Goal: Check status

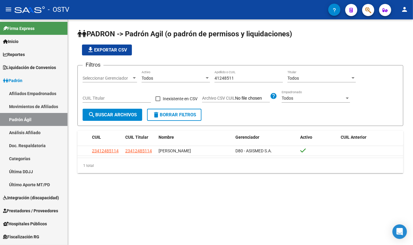
click at [244, 78] on input "41248511" at bounding box center [249, 78] width 68 height 5
click at [243, 78] on input "41248511" at bounding box center [249, 78] width 68 height 5
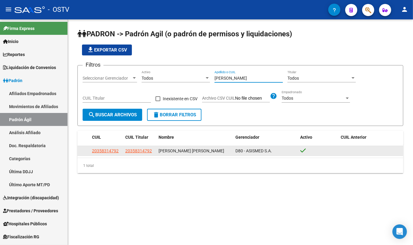
type input "[PERSON_NAME]"
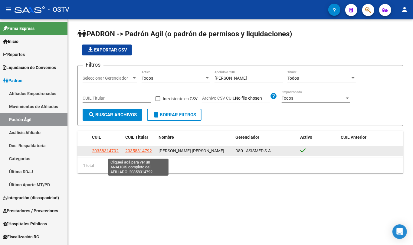
click at [135, 153] on span "20358314792" at bounding box center [138, 150] width 27 height 5
type textarea "20358314792"
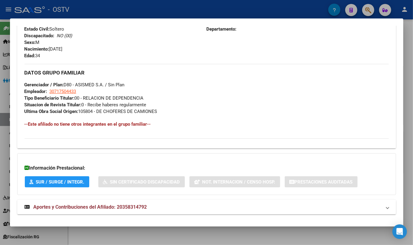
scroll to position [267, 0]
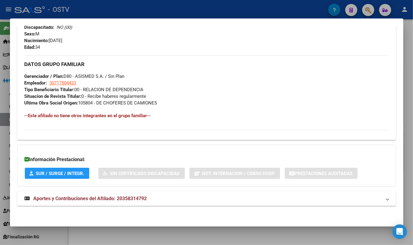
click at [124, 199] on span "Aportes y Contribuciones del Afiliado: 20358314792" at bounding box center [90, 198] width 113 height 6
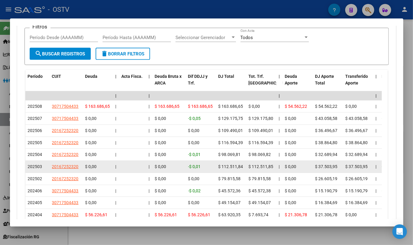
scroll to position [499, 0]
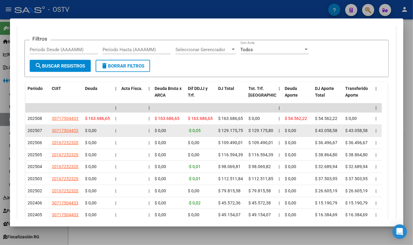
drag, startPoint x: 225, startPoint y: 132, endPoint x: 229, endPoint y: 132, distance: 3.9
click at [229, 132] on span "$ 129.175,75" at bounding box center [230, 130] width 25 height 5
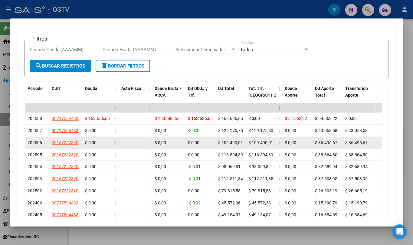
click at [227, 143] on span "$ 109.490,01" at bounding box center [230, 142] width 25 height 5
